Goal: Check status: Check status

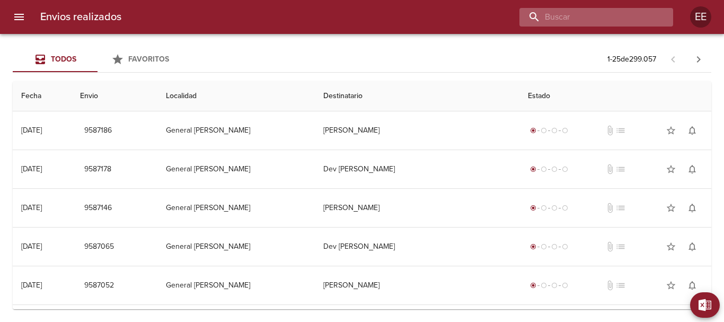
click at [591, 19] on input "buscar" at bounding box center [587, 17] width 136 height 19
paste input "[PERSON_NAME]"
type input "[PERSON_NAME]"
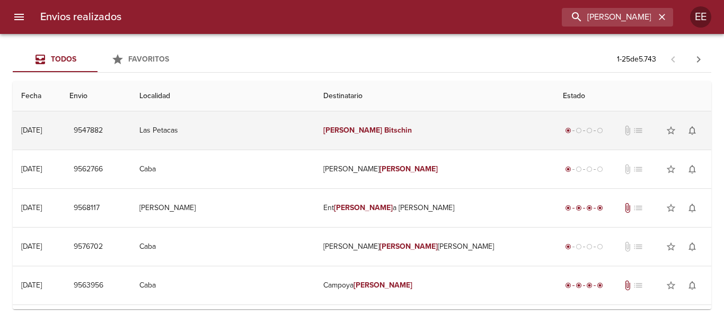
click at [279, 136] on td "Las Petacas" at bounding box center [223, 130] width 184 height 38
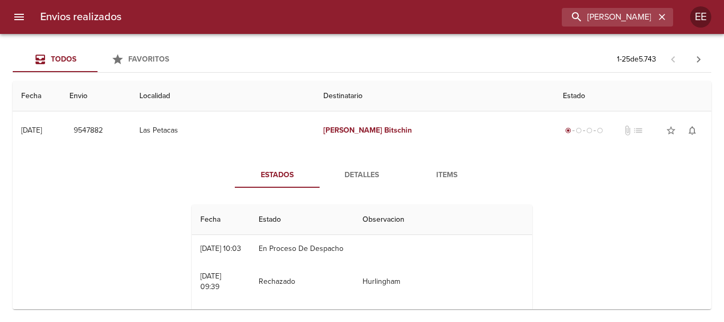
click at [353, 167] on button "Detalles" at bounding box center [362, 174] width 85 height 25
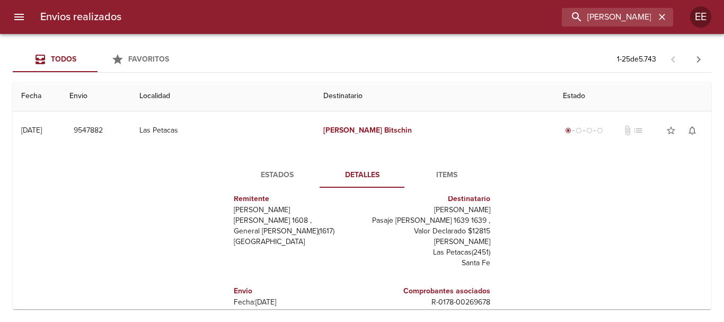
scroll to position [53, 0]
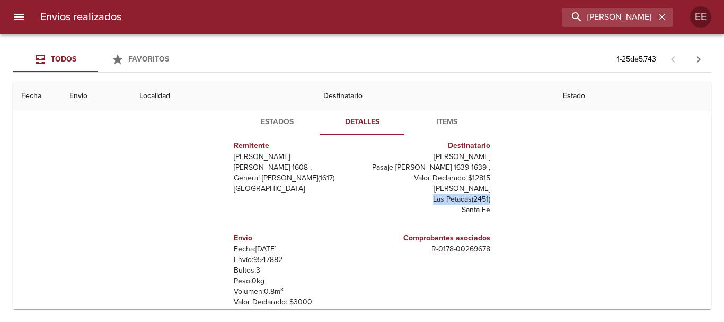
drag, startPoint x: 422, startPoint y: 199, endPoint x: 485, endPoint y: 197, distance: 62.6
click at [485, 197] on div "Destinatario [PERSON_NAME] [PERSON_NAME] 1639 1639 , Valor Declarado $12815 Abo…" at bounding box center [428, 177] width 132 height 92
copy p "Las Petacas ( 2451 )"
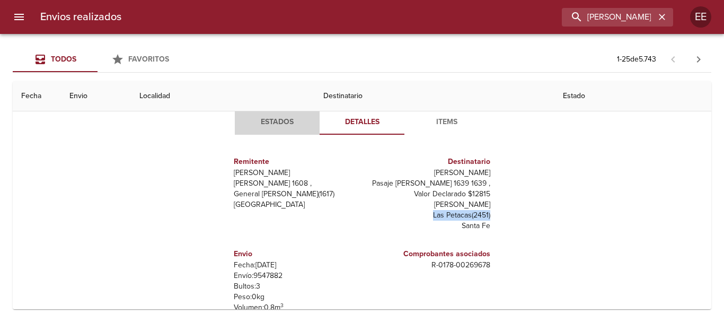
click at [259, 124] on span "Estados" at bounding box center [277, 122] width 72 height 13
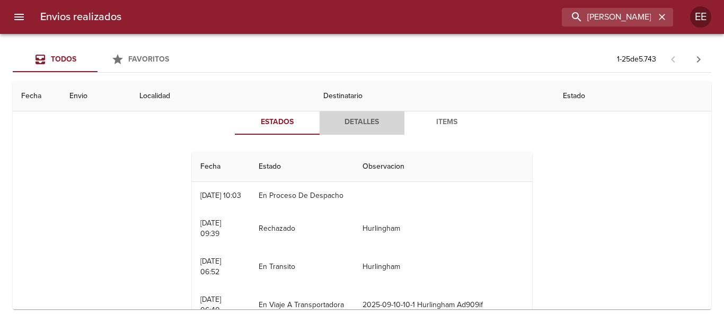
click at [340, 118] on span "Detalles" at bounding box center [362, 122] width 72 height 13
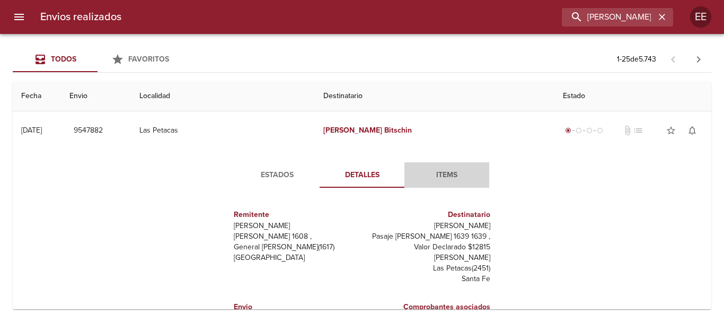
click at [434, 170] on span "Items" at bounding box center [447, 175] width 72 height 13
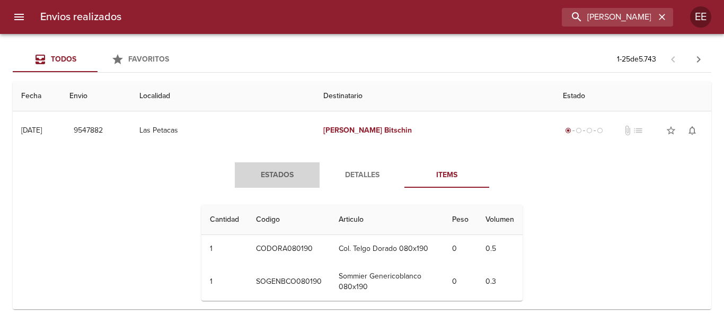
click at [255, 174] on span "Estados" at bounding box center [277, 175] width 72 height 13
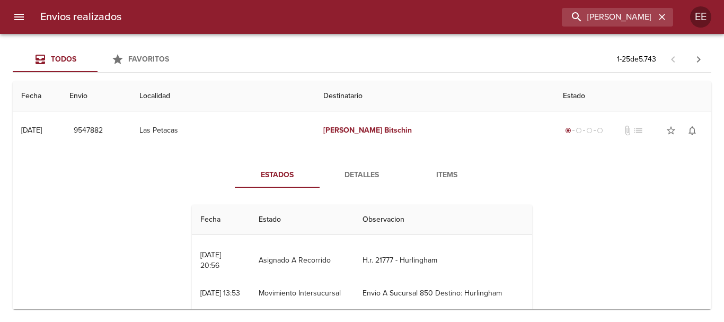
scroll to position [265, 0]
